Goal: Navigation & Orientation: Find specific page/section

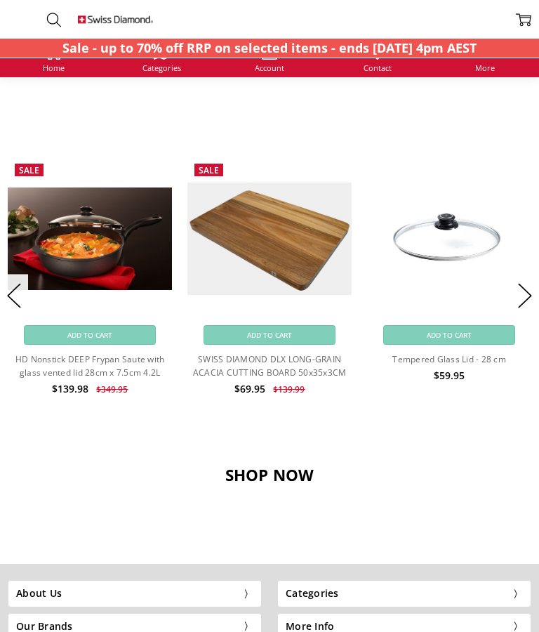
scroll to position [1090, 0]
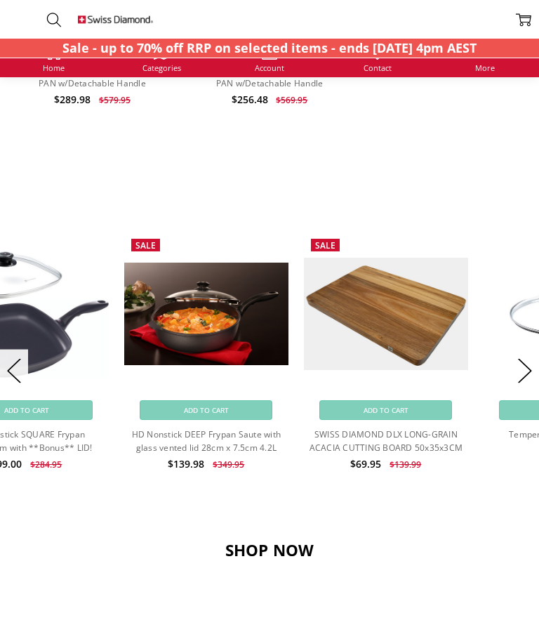
click at [497, 516] on div "Featured Products Upgrade Your Kitchen [DATE]! Sale Add to Cart Quick view Add …" at bounding box center [270, 66] width 524 height 1082
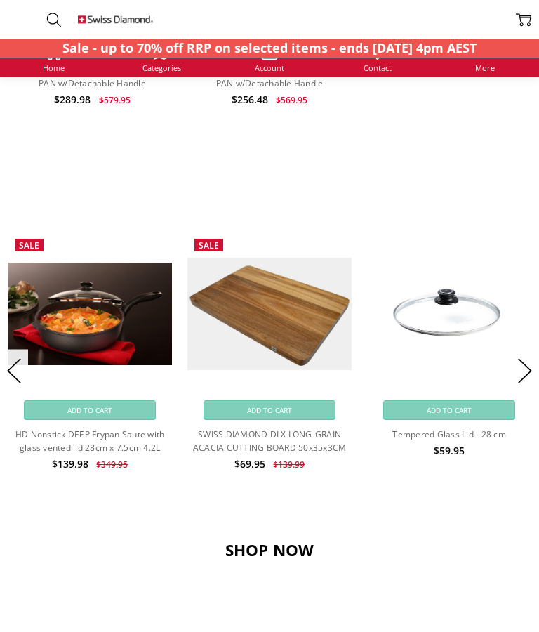
click at [519, 363] on button "Next" at bounding box center [525, 370] width 28 height 43
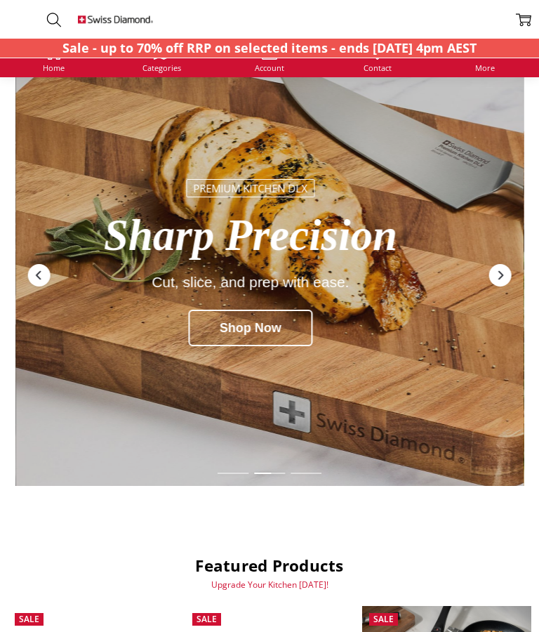
scroll to position [0, 0]
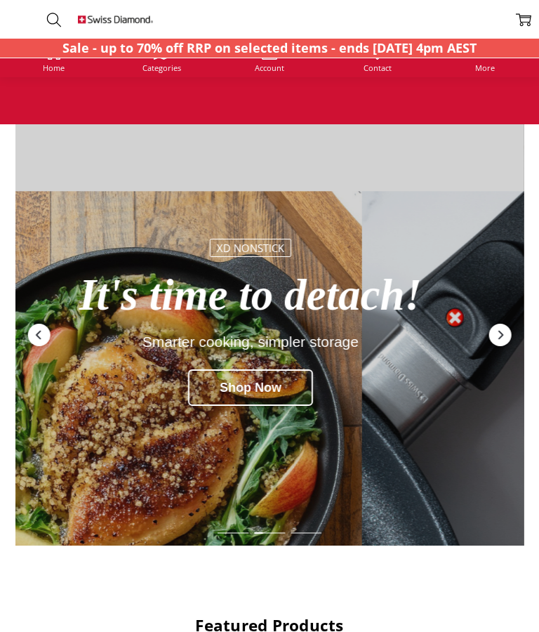
click at [169, 72] on span "Categories" at bounding box center [162, 68] width 39 height 8
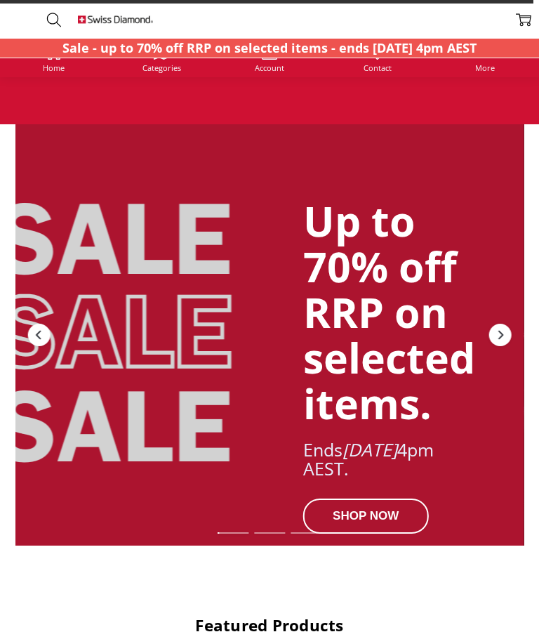
click at [167, 72] on span "Categories" at bounding box center [162, 68] width 39 height 8
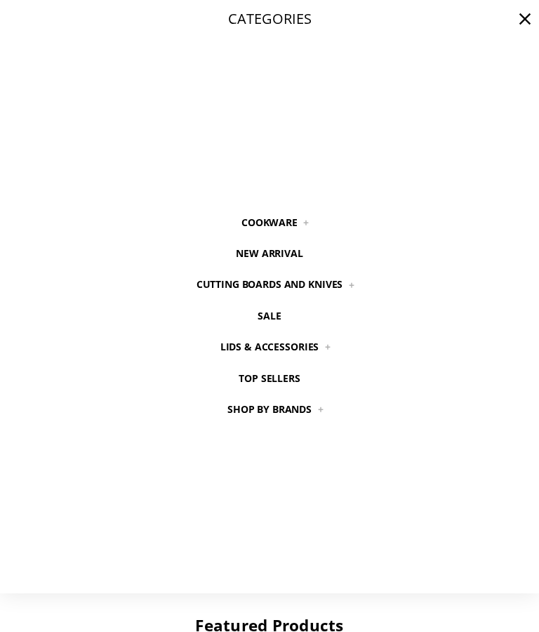
click at [289, 256] on link "New arrival" at bounding box center [269, 253] width 98 height 31
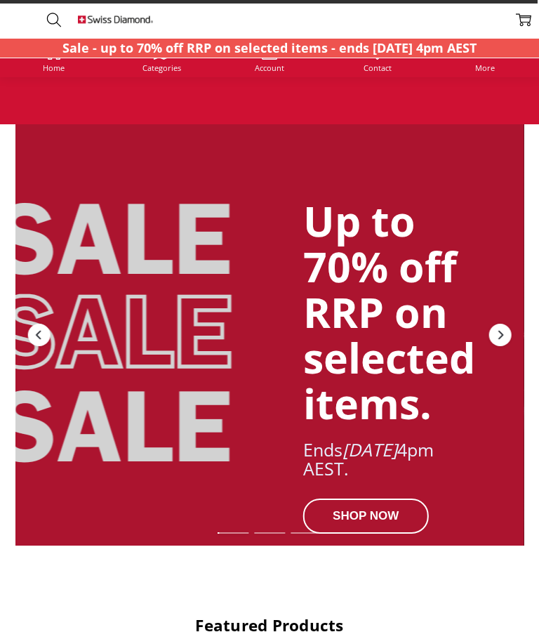
click at [165, 72] on span "Categories" at bounding box center [162, 68] width 39 height 8
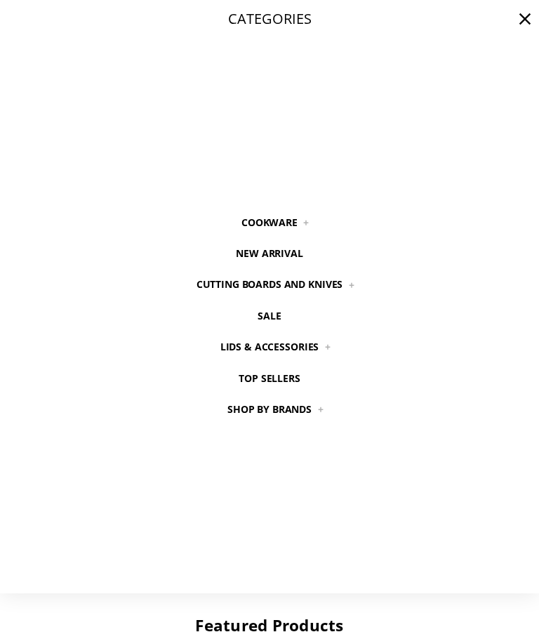
click at [284, 380] on link "Top Sellers" at bounding box center [269, 378] width 93 height 31
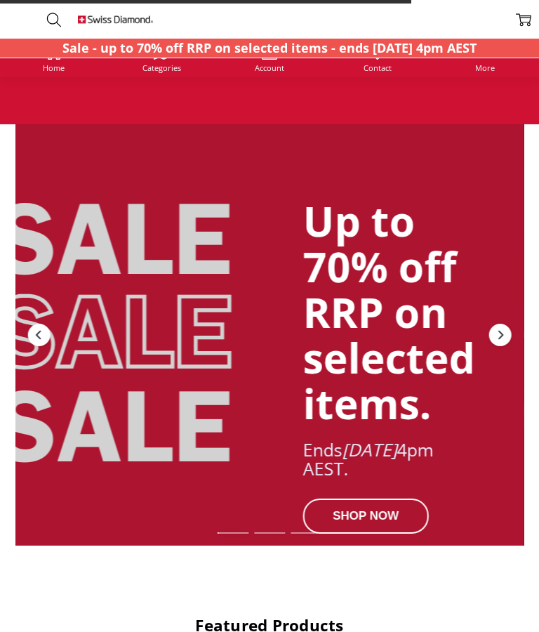
click at [169, 69] on span "Categories" at bounding box center [162, 68] width 39 height 8
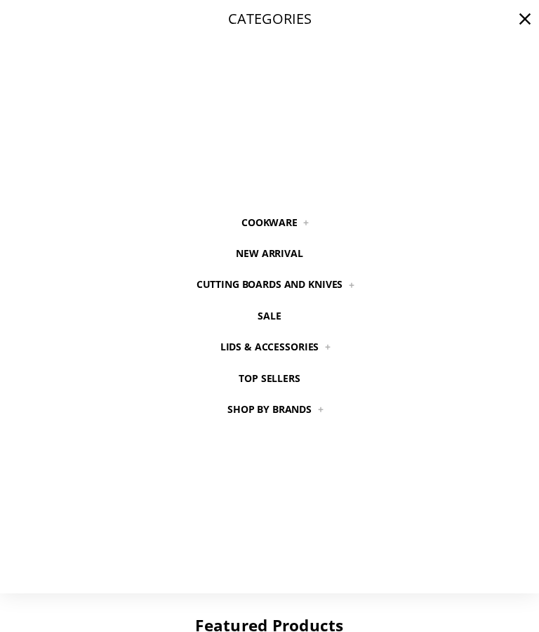
click at [282, 226] on link "Cookware" at bounding box center [270, 222] width 88 height 31
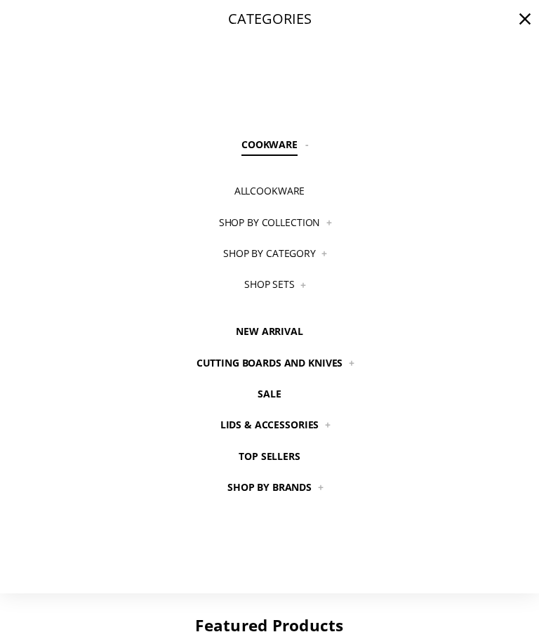
click at [282, 192] on link "All Cookware" at bounding box center [269, 191] width 102 height 31
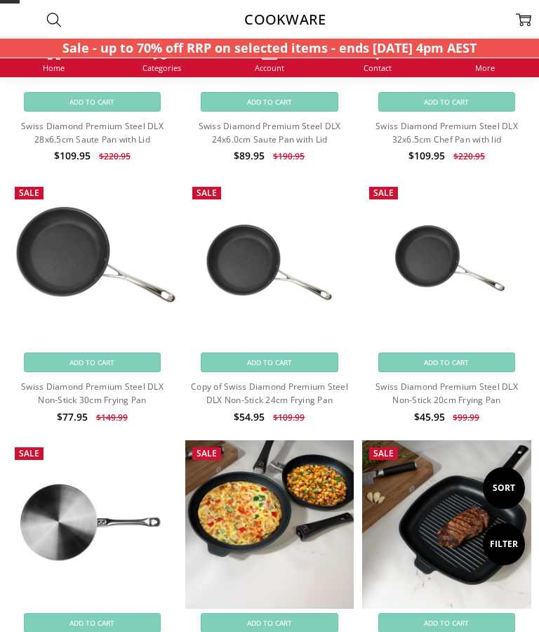
scroll to position [3696, 0]
